Goal: Task Accomplishment & Management: Manage account settings

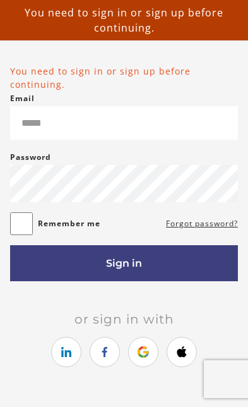
click at [168, 238] on form "You need to sign in or sign up before continuing. Email Please enter a valid em…" at bounding box center [124, 172] width 228 height 217
click at [175, 219] on link "Forgot password?" at bounding box center [202, 223] width 72 height 15
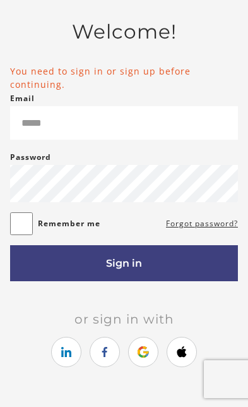
click at [164, 162] on div "Password Password must be at least 8 characters" at bounding box center [124, 176] width 228 height 52
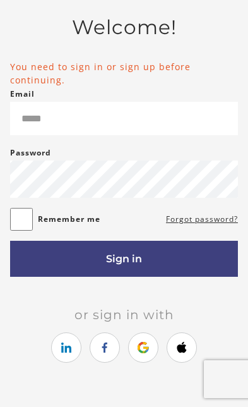
click at [89, 377] on article "Welcome! You need to sign in or sign up before continuing. Email Please enter a…" at bounding box center [124, 201] width 228 height 371
click at [17, 339] on ul at bounding box center [124, 350] width 228 height 34
click at [18, 341] on ul at bounding box center [124, 350] width 228 height 34
click at [175, 307] on span "Or sign in with" at bounding box center [124, 314] width 120 height 15
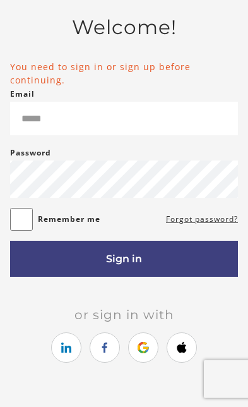
scroll to position [9, 0]
click at [25, 341] on ul at bounding box center [124, 350] width 228 height 34
click at [23, 340] on ul at bounding box center [124, 350] width 228 height 34
click at [22, 340] on ul at bounding box center [124, 350] width 228 height 34
click at [16, 326] on div "Or sign in with Or sign up with" at bounding box center [124, 336] width 228 height 59
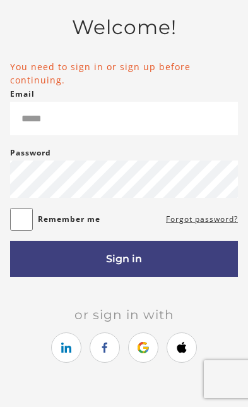
click at [13, 326] on div "Or sign in with Or sign up with" at bounding box center [124, 336] width 228 height 59
